Goal: Information Seeking & Learning: Learn about a topic

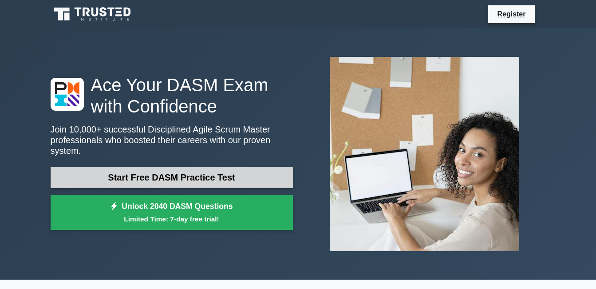
click at [150, 172] on link "Start Free DASM Practice Test" at bounding box center [172, 177] width 242 height 21
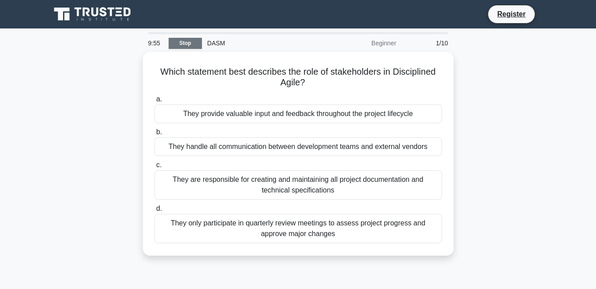
click at [188, 44] on link "Stop" at bounding box center [185, 43] width 33 height 11
